Goal: Information Seeking & Learning: Learn about a topic

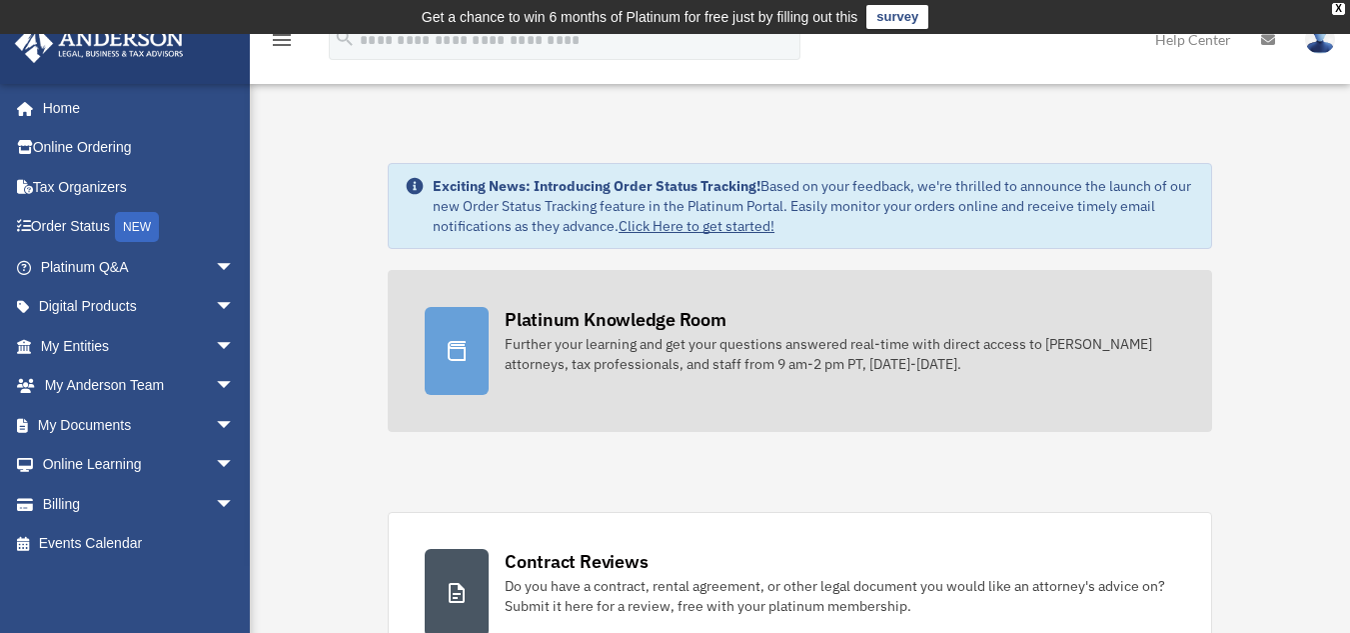
click at [896, 360] on div "Further your learning and get your questions answered real-time with direct acc…" at bounding box center [840, 354] width 671 height 40
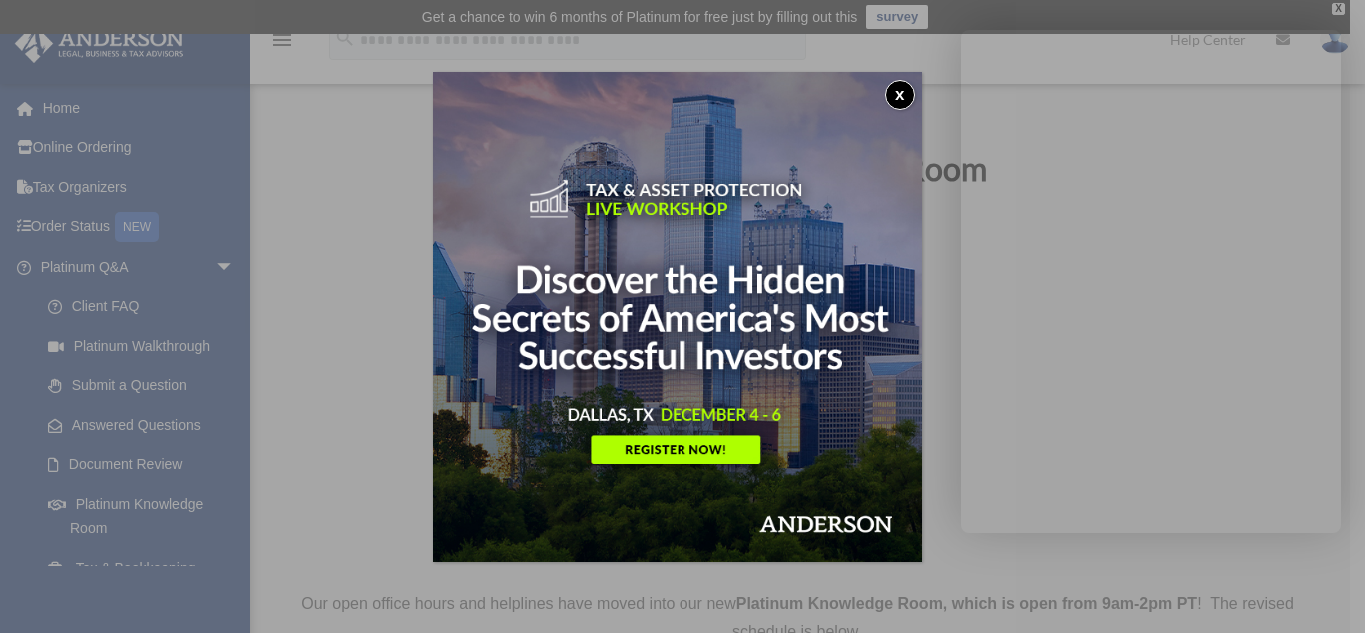
click at [187, 499] on div "x" at bounding box center [682, 316] width 1365 height 633
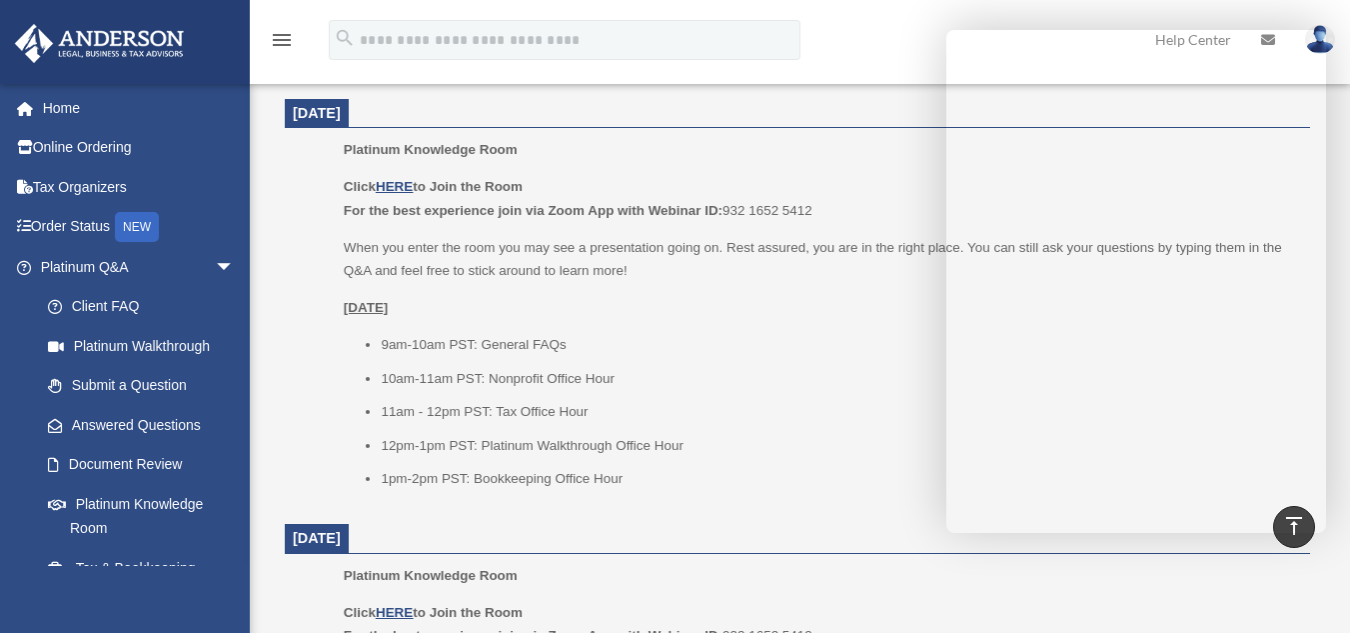
scroll to position [862, 0]
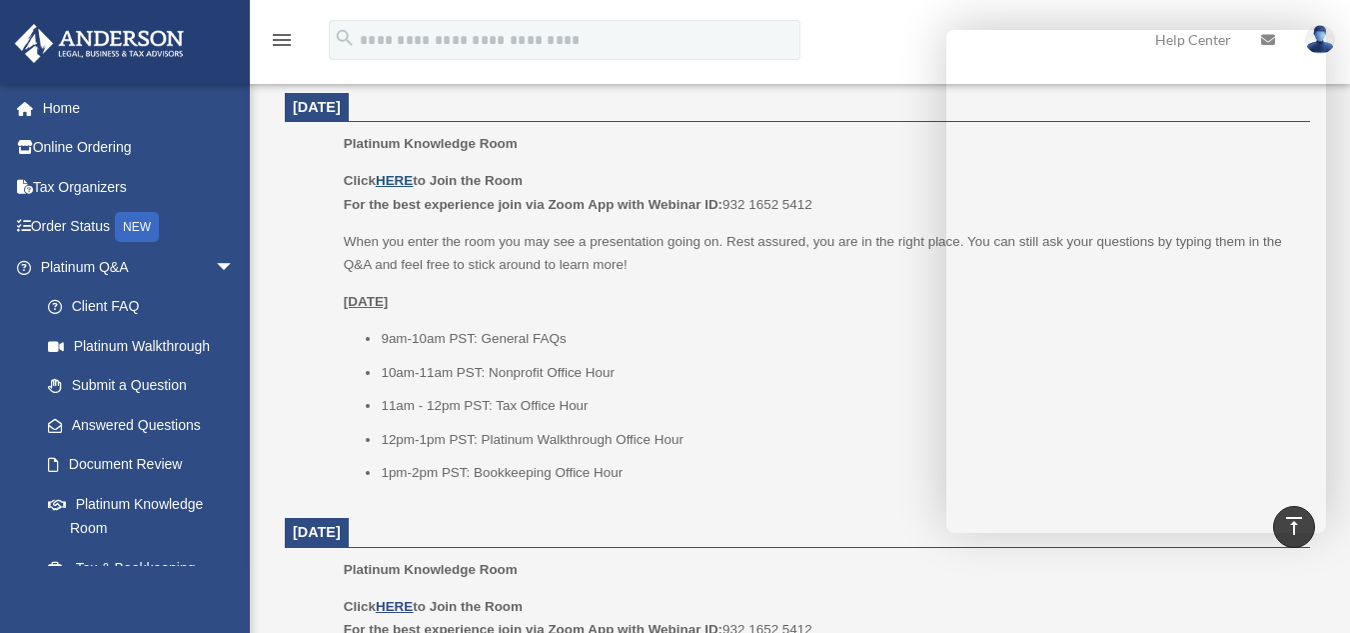
click at [399, 182] on u "HERE" at bounding box center [394, 180] width 37 height 15
